Goal: Transaction & Acquisition: Purchase product/service

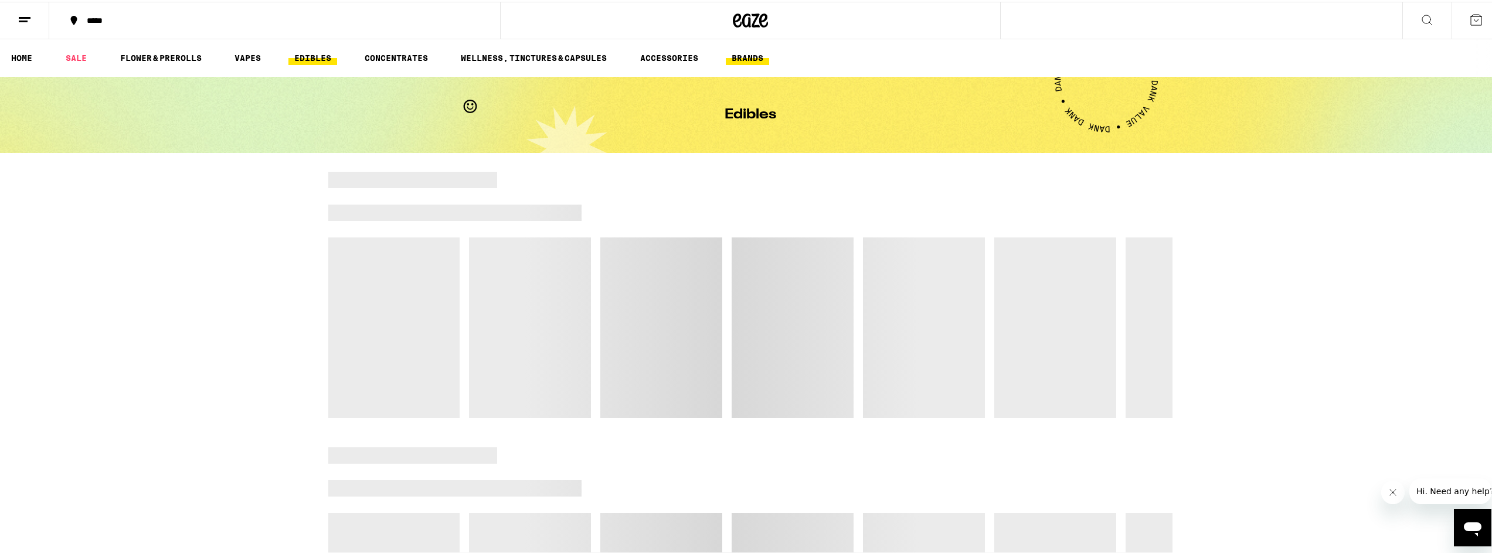
click at [743, 56] on link "BRANDS" at bounding box center [747, 56] width 43 height 14
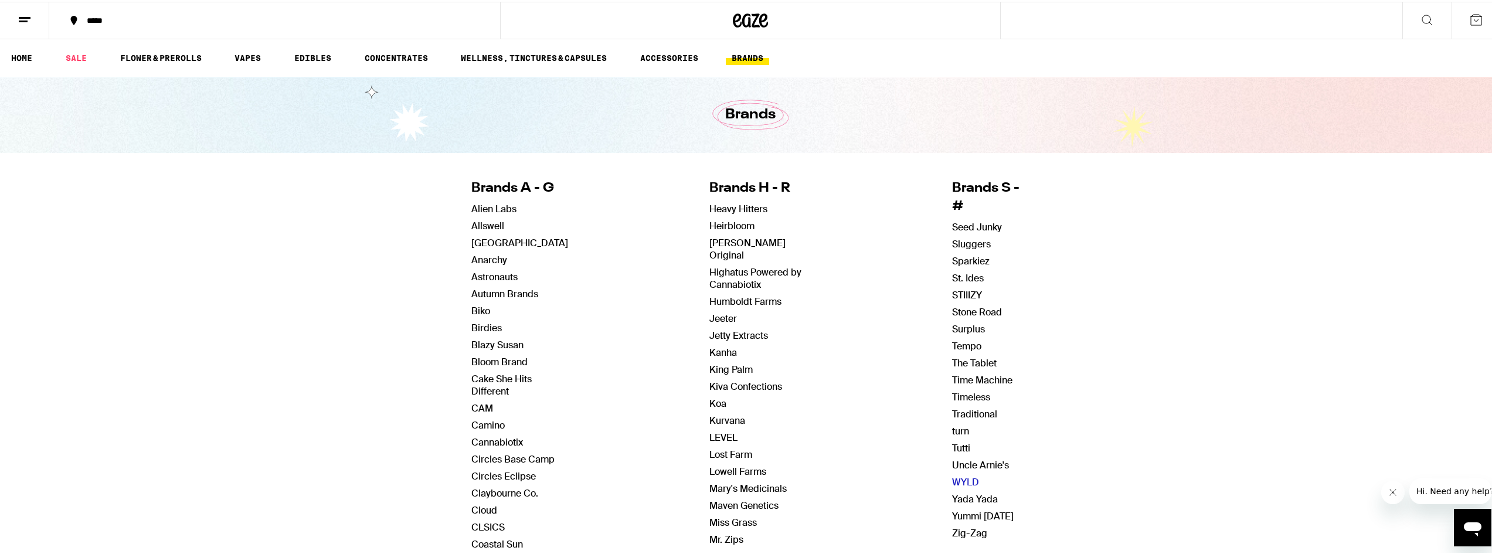
click at [952, 474] on link "WYLD" at bounding box center [965, 480] width 27 height 12
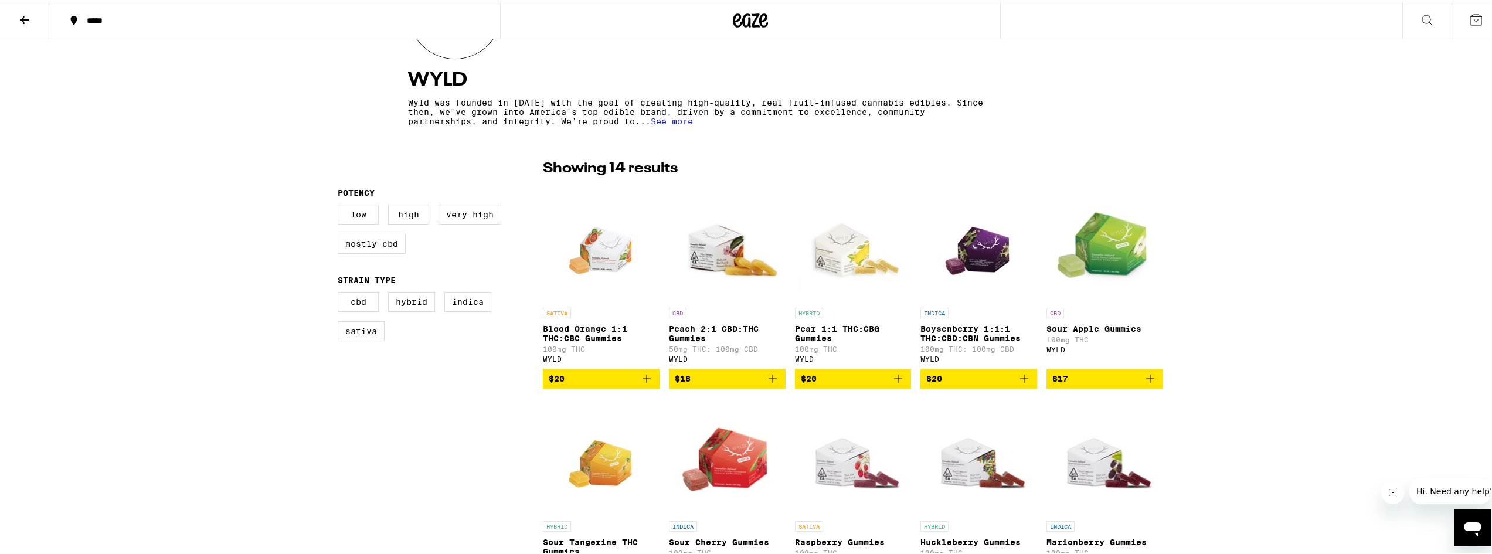
scroll to position [234, 0]
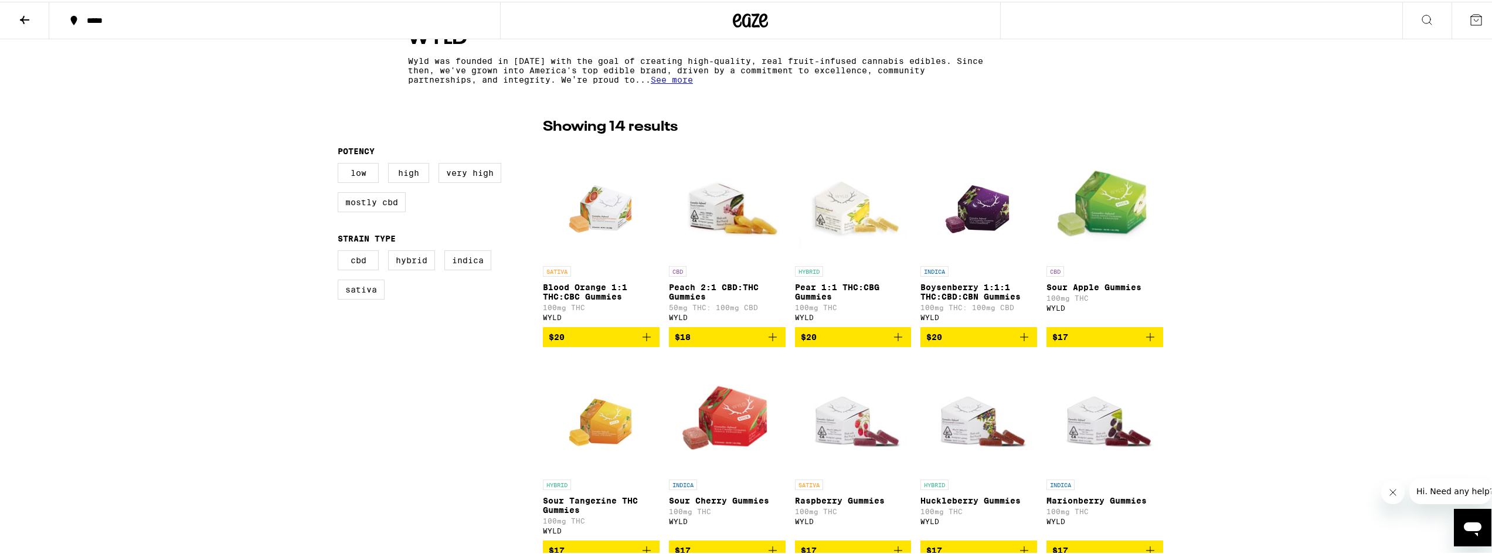
click at [1068, 339] on span "$17" at bounding box center [1104, 335] width 105 height 14
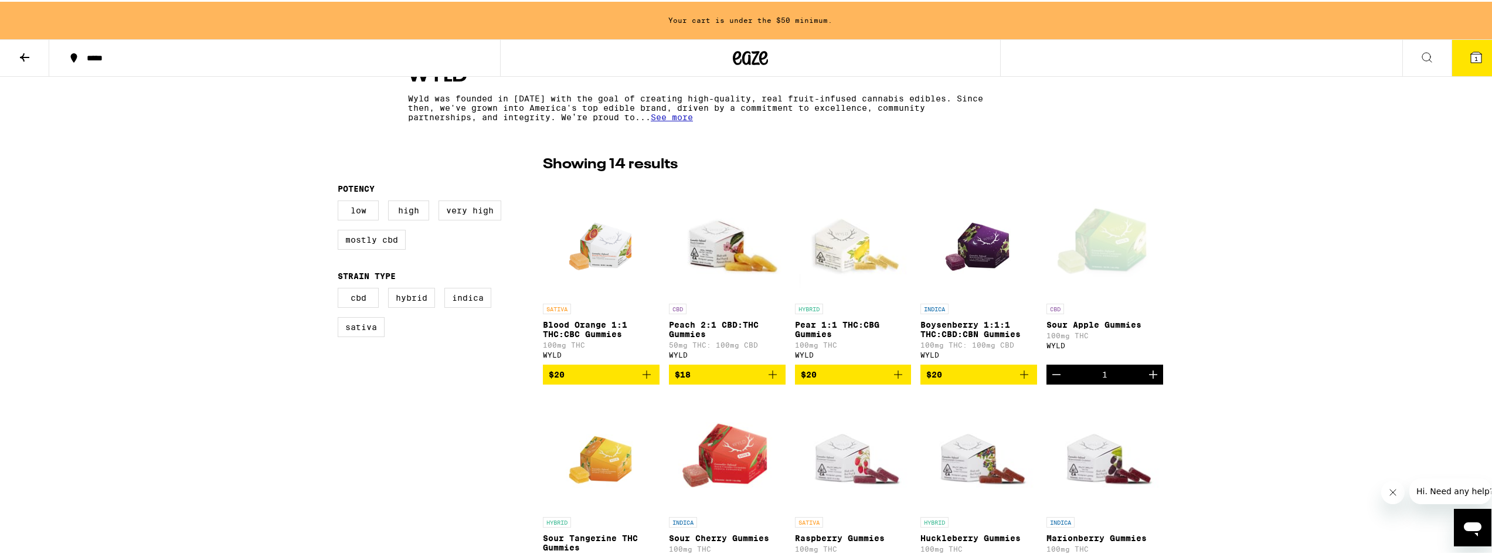
scroll to position [272, 0]
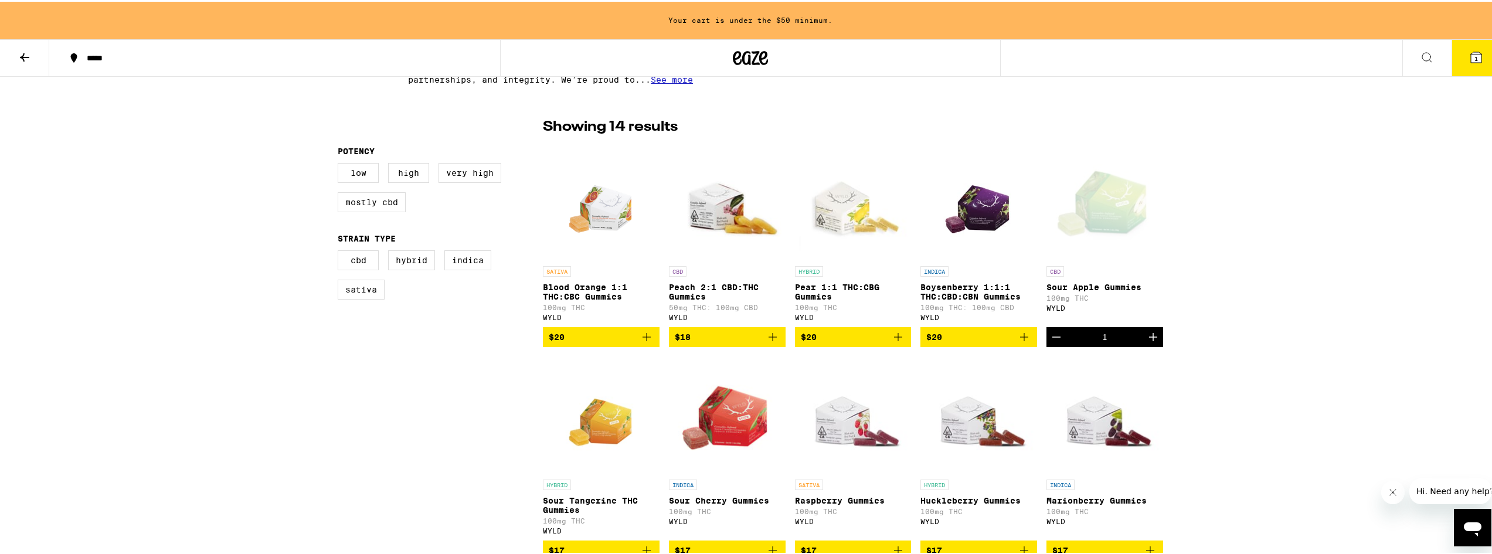
click at [1148, 340] on icon "Increment" at bounding box center [1153, 335] width 14 height 14
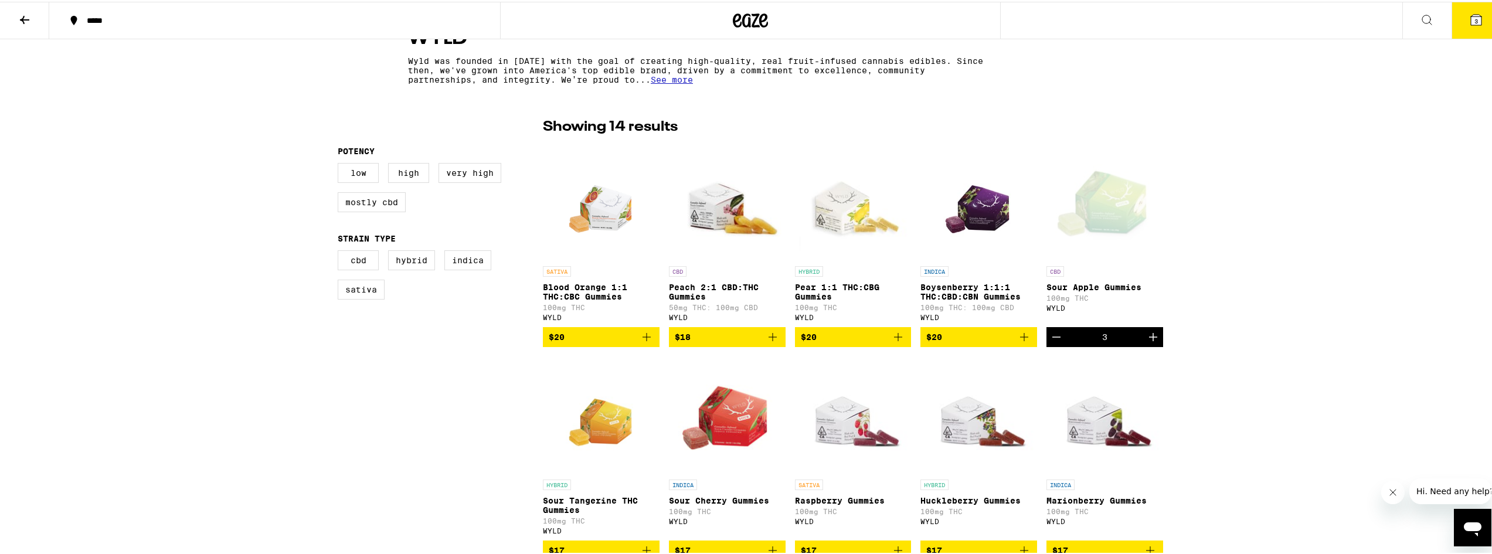
click at [1148, 340] on icon "Increment" at bounding box center [1153, 335] width 14 height 14
click at [1021, 339] on icon "Add to bag" at bounding box center [1024, 335] width 8 height 8
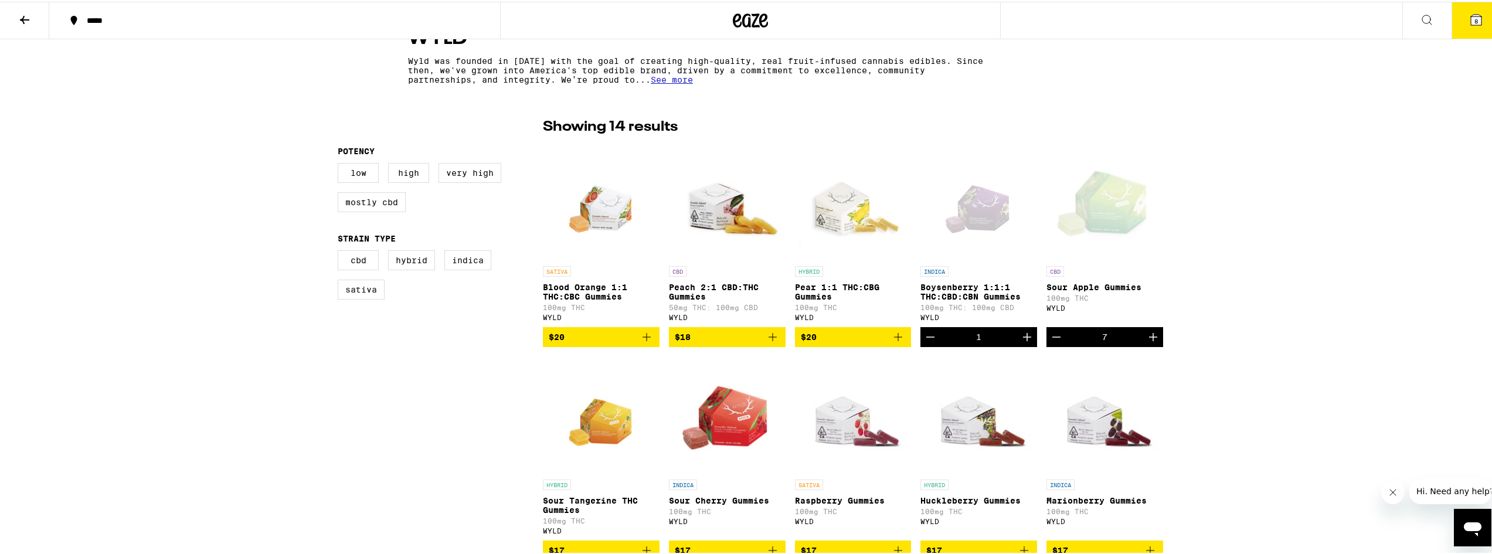
click at [1023, 339] on icon "Increment" at bounding box center [1027, 335] width 8 height 8
click at [1020, 335] on icon "Increment" at bounding box center [1027, 335] width 14 height 14
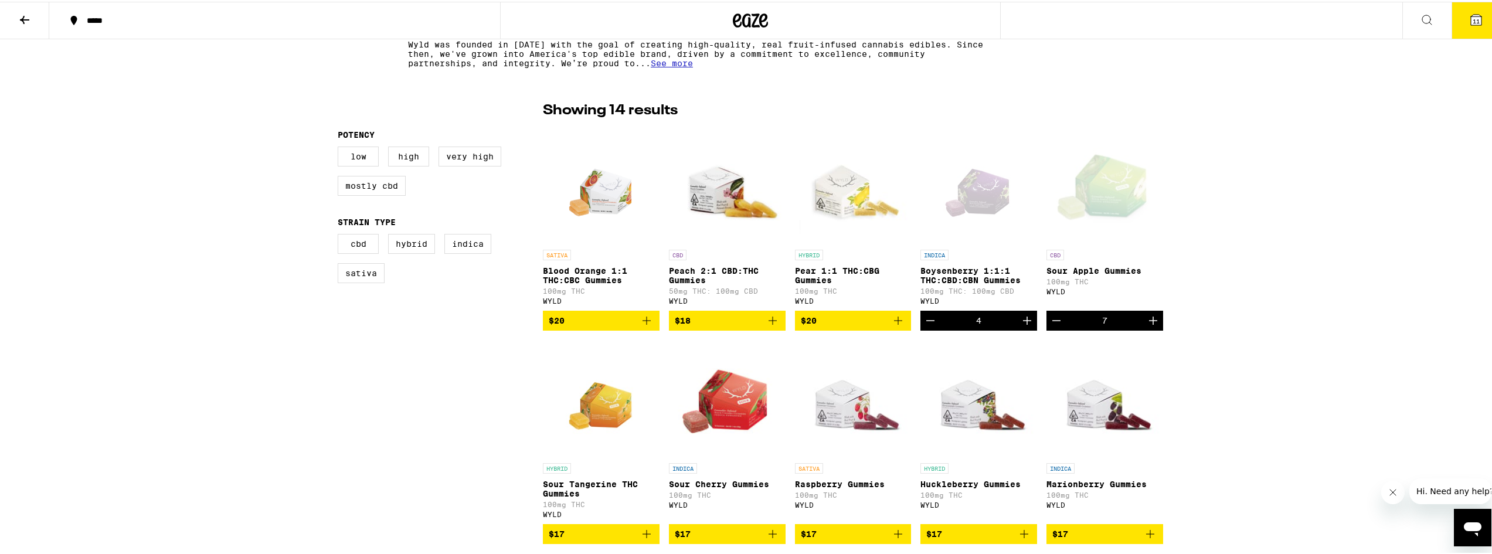
scroll to position [293, 0]
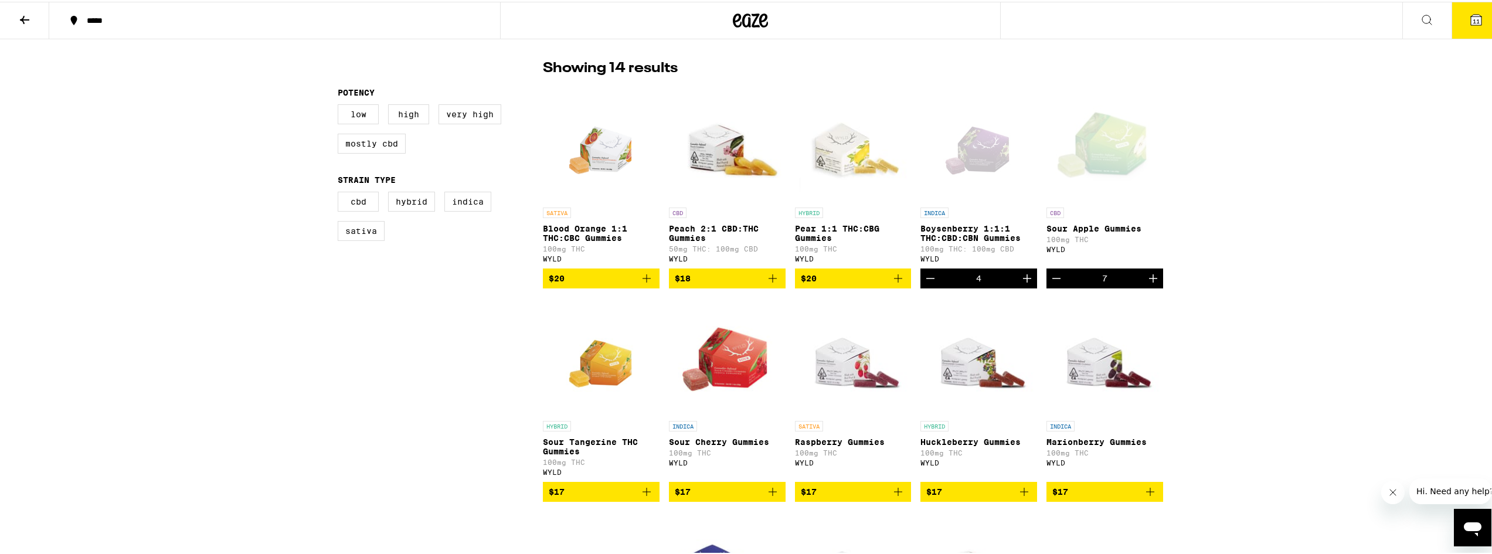
click at [1473, 21] on span "11" at bounding box center [1476, 19] width 7 height 7
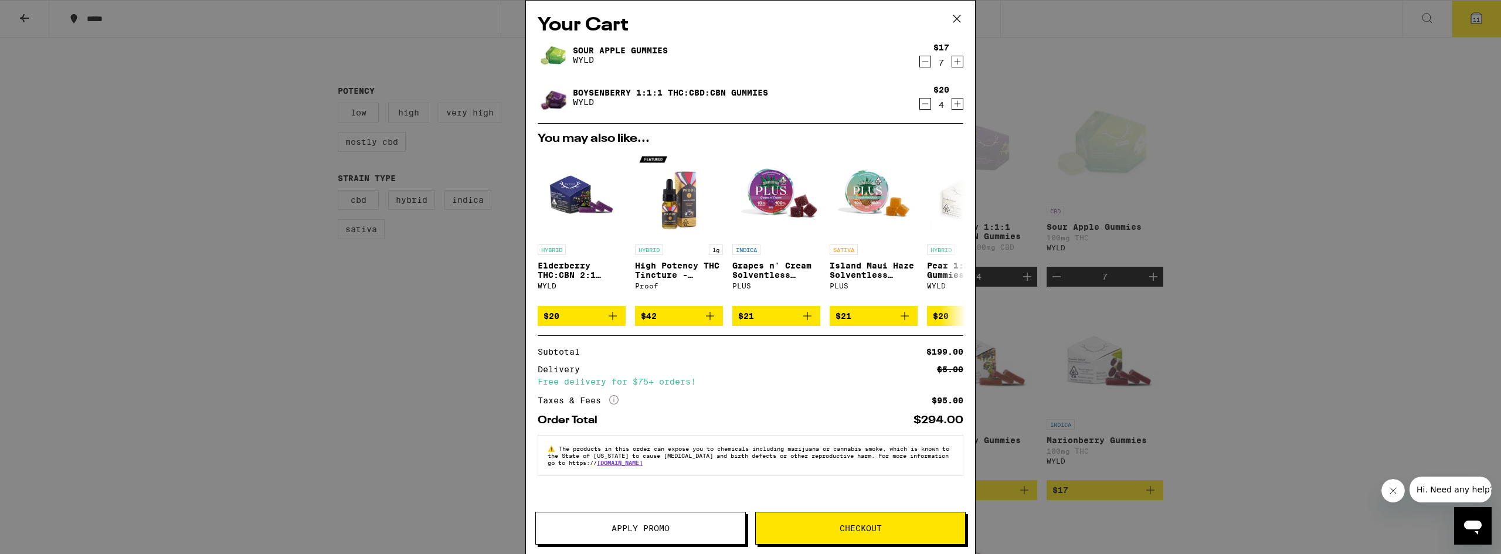
click at [925, 60] on icon "Decrement" at bounding box center [925, 62] width 11 height 14
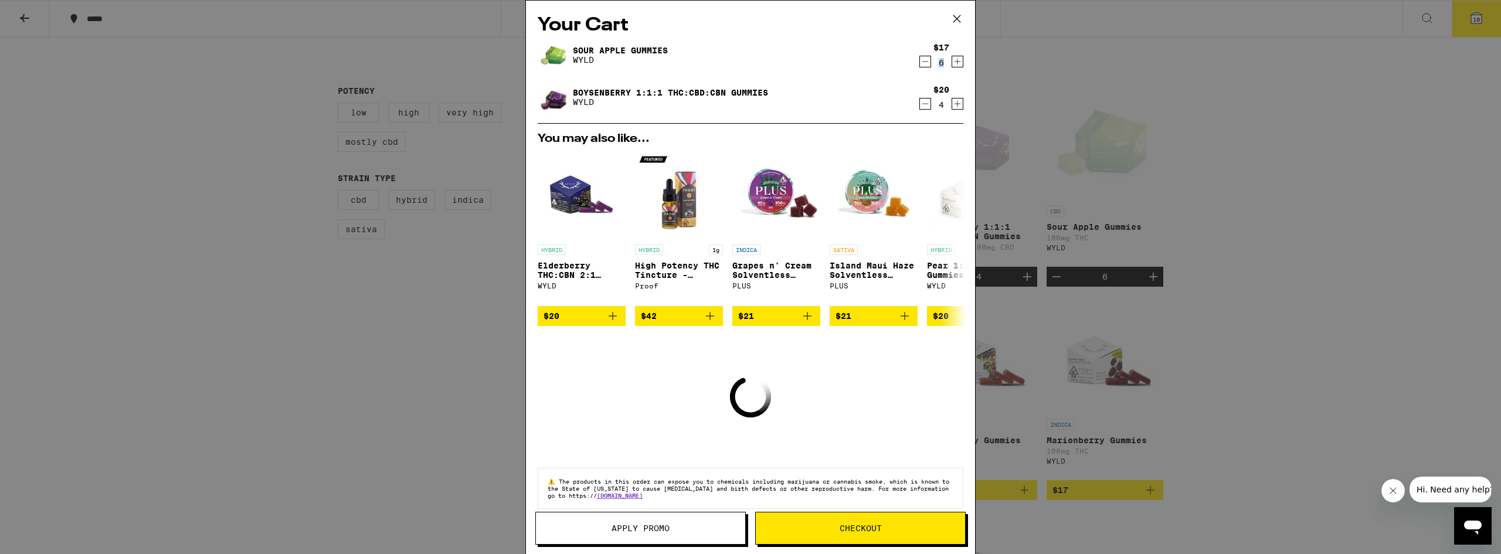
click at [933, 60] on div "6" at bounding box center [941, 62] width 16 height 9
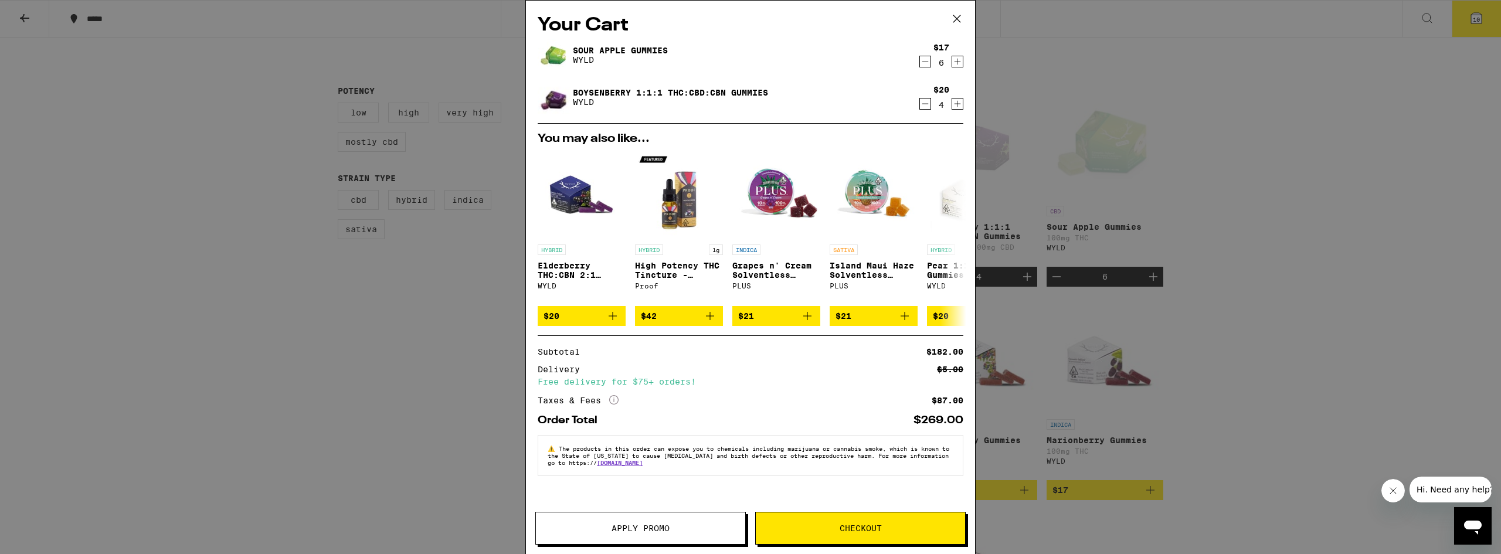
click at [919, 63] on div "$17 6" at bounding box center [941, 55] width 46 height 25
click at [927, 60] on icon "Decrement" at bounding box center [925, 62] width 11 height 14
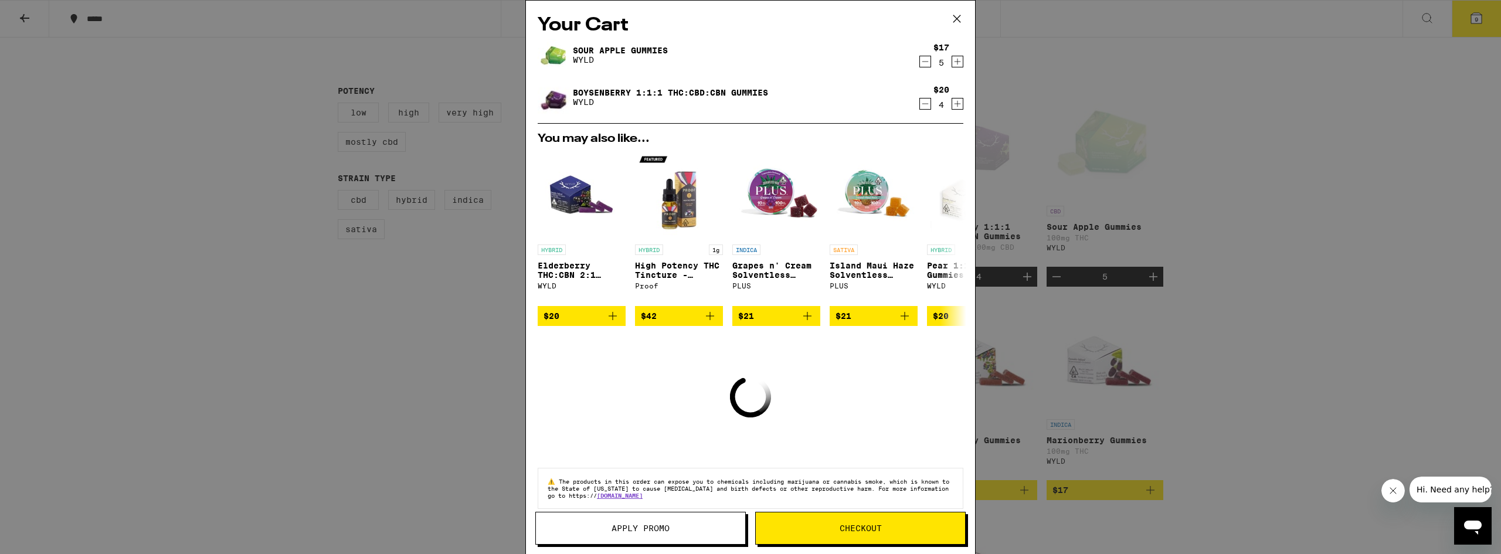
click at [920, 64] on icon "Decrement" at bounding box center [925, 62] width 11 height 14
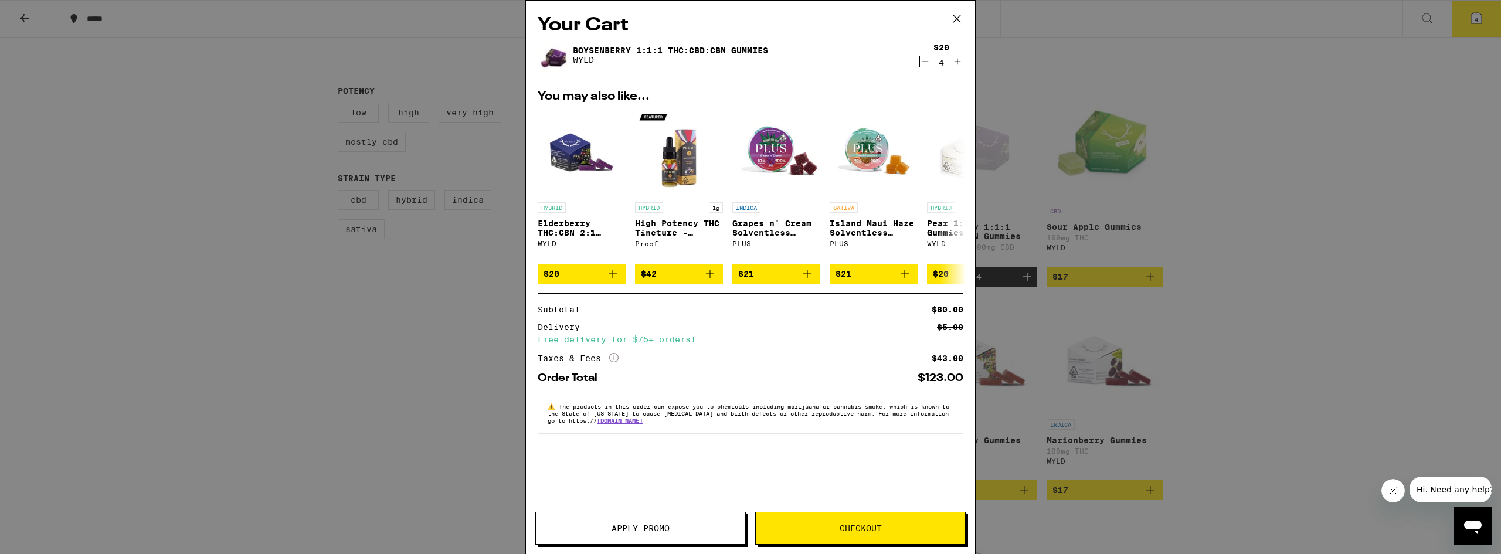
click at [924, 62] on icon "Decrement" at bounding box center [925, 62] width 6 height 0
